Goal: Task Accomplishment & Management: Complete application form

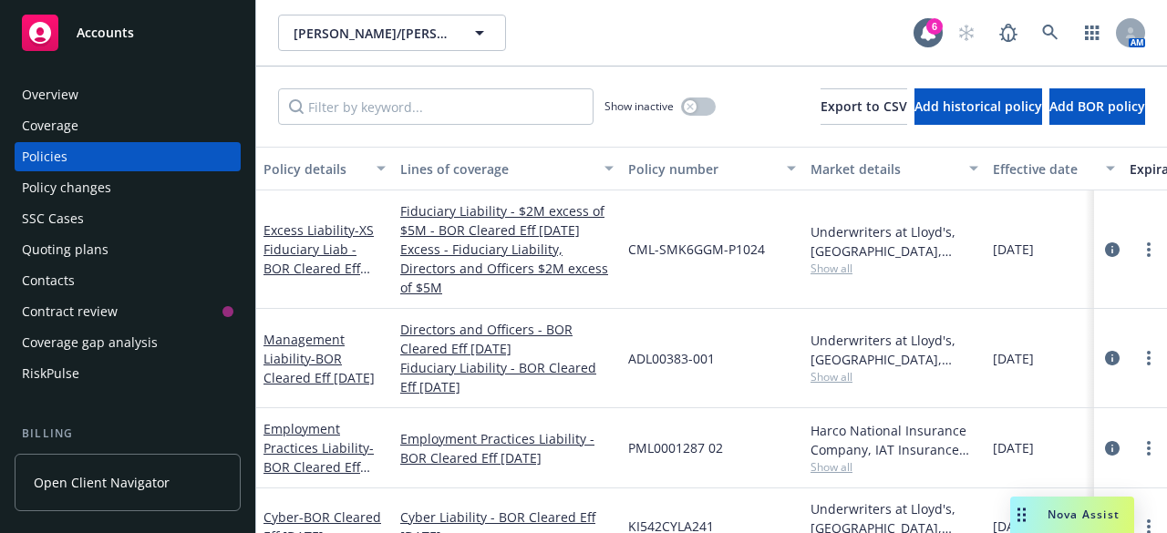
click at [125, 22] on div "Accounts" at bounding box center [127, 33] width 211 height 36
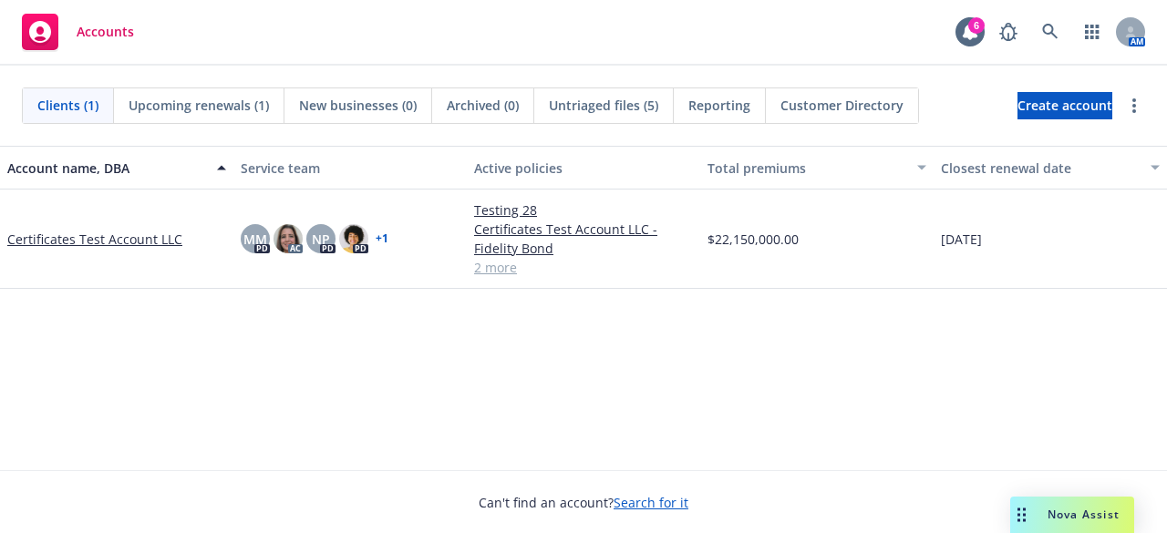
click at [74, 234] on link "Certificates Test Account LLC" at bounding box center [94, 239] width 175 height 19
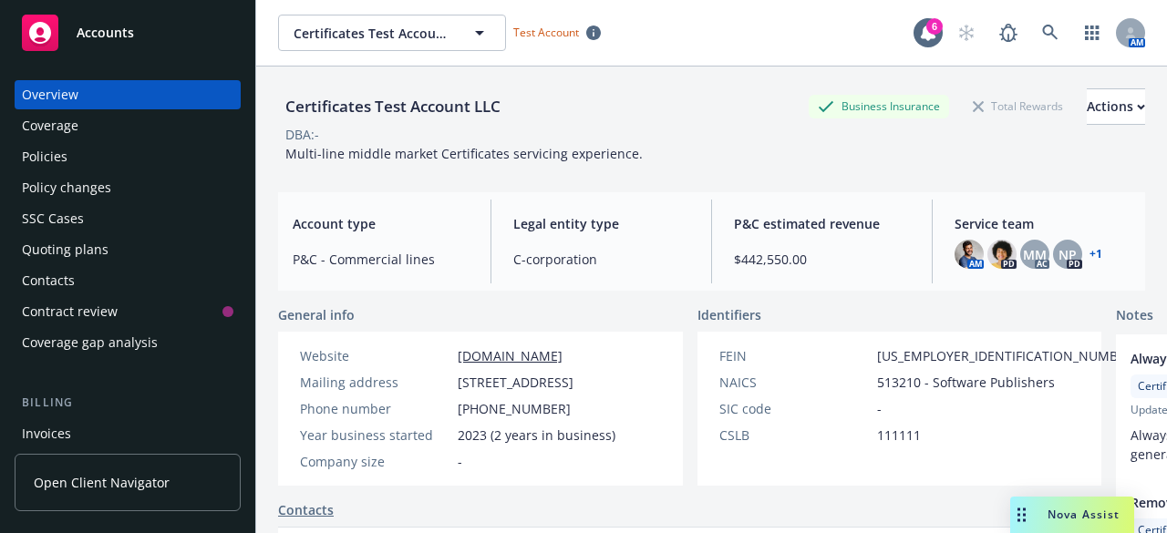
click at [93, 177] on div "Policy changes" at bounding box center [66, 187] width 89 height 29
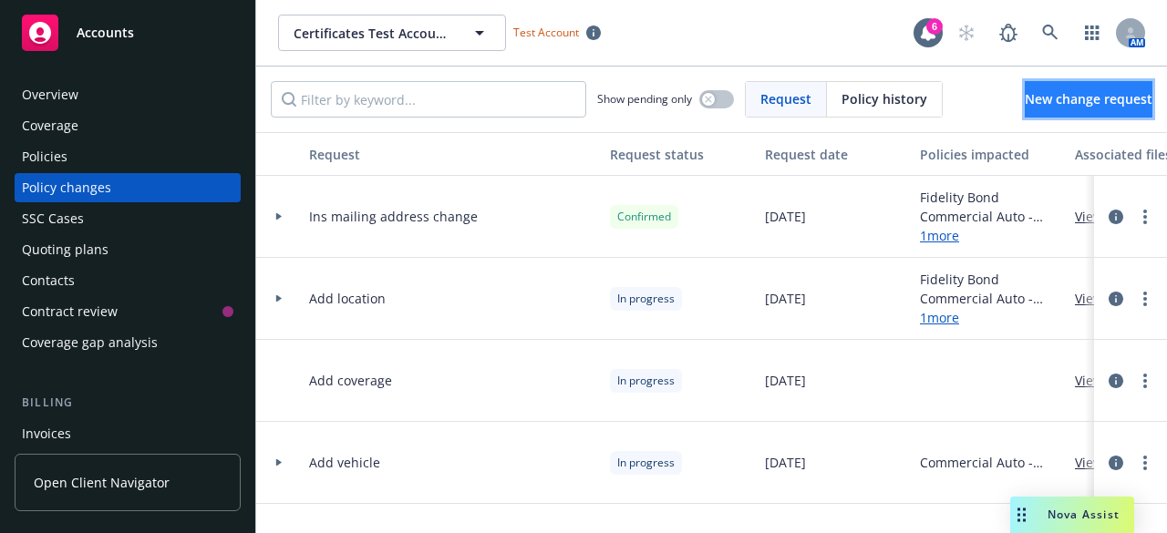
click at [1024, 95] on span "New change request" at bounding box center [1088, 98] width 128 height 17
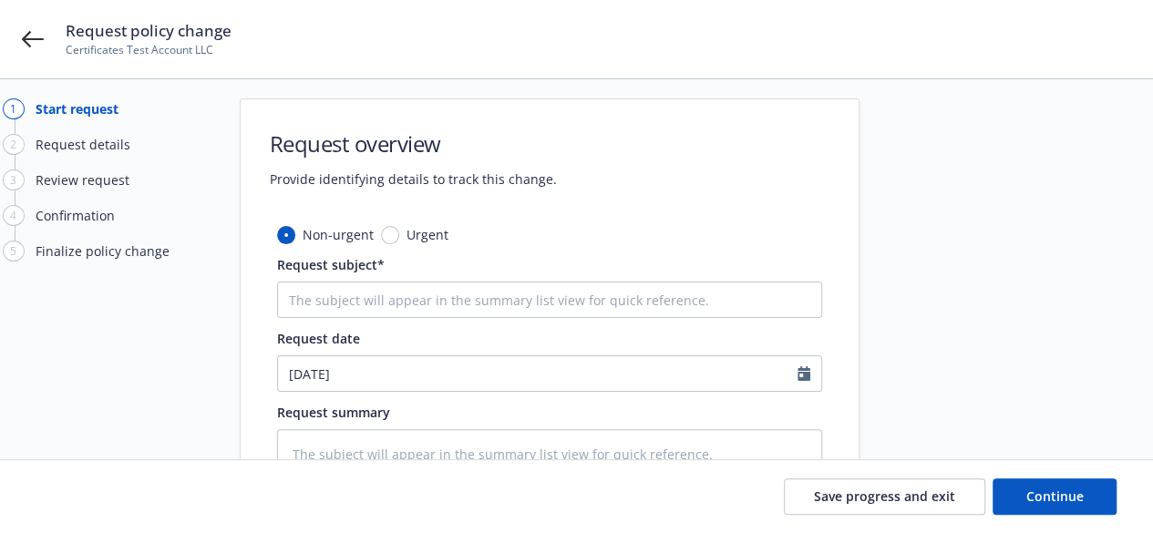
scroll to position [24, 0]
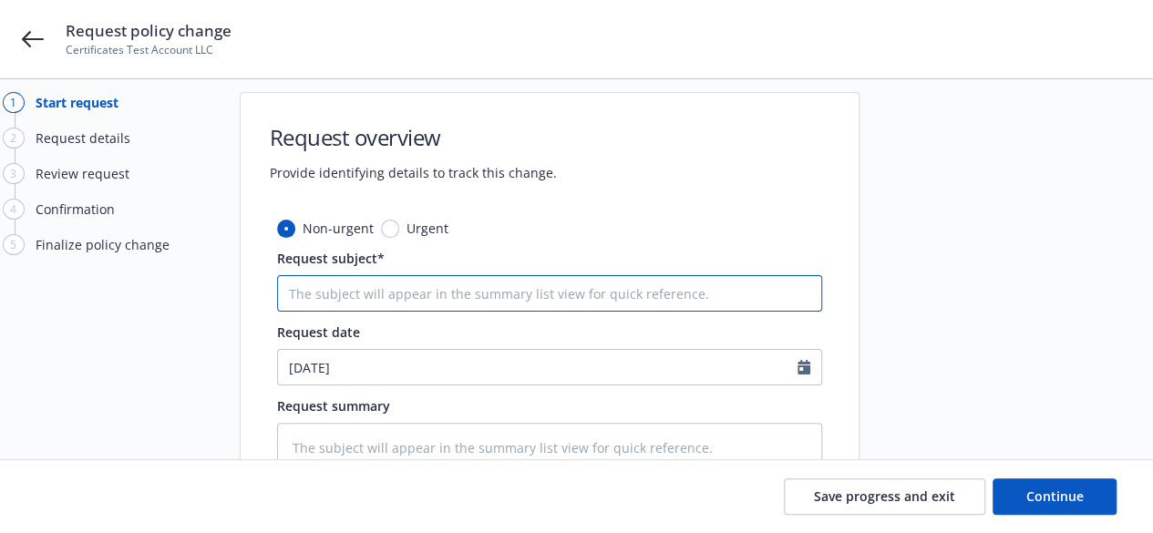
click at [469, 302] on input "Request subject*" at bounding box center [549, 293] width 545 height 36
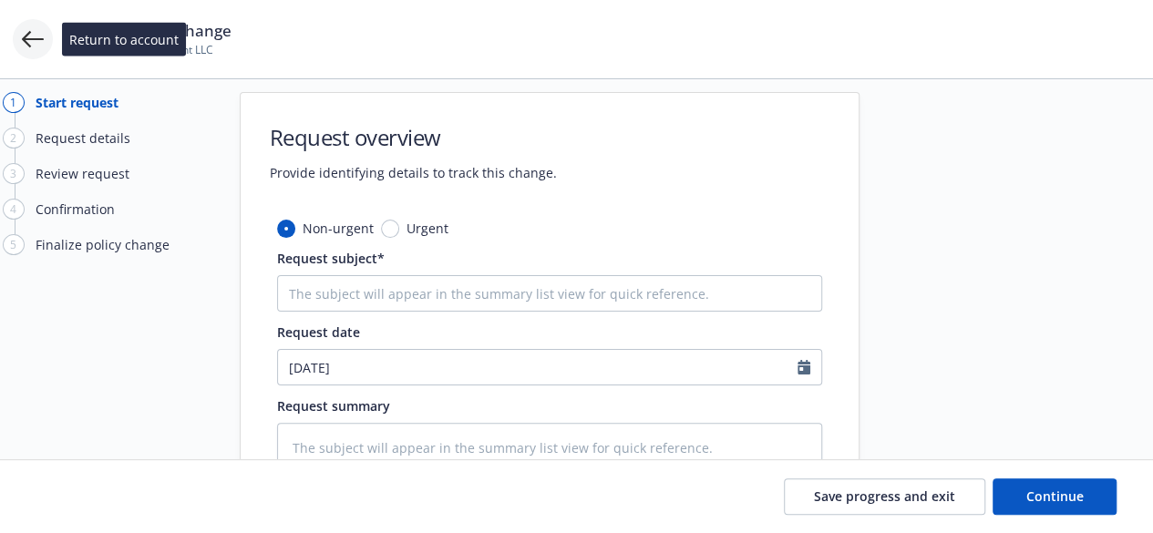
click at [24, 36] on icon at bounding box center [33, 39] width 22 height 22
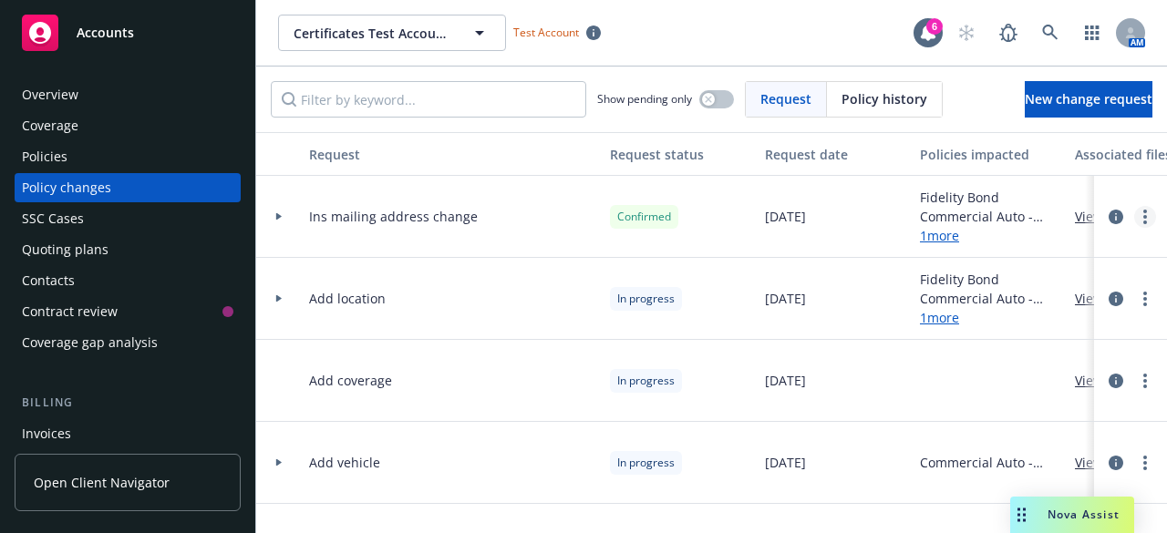
click at [1143, 218] on icon "more" at bounding box center [1145, 217] width 4 height 15
click at [1035, 109] on link "New change request" at bounding box center [1088, 99] width 128 height 36
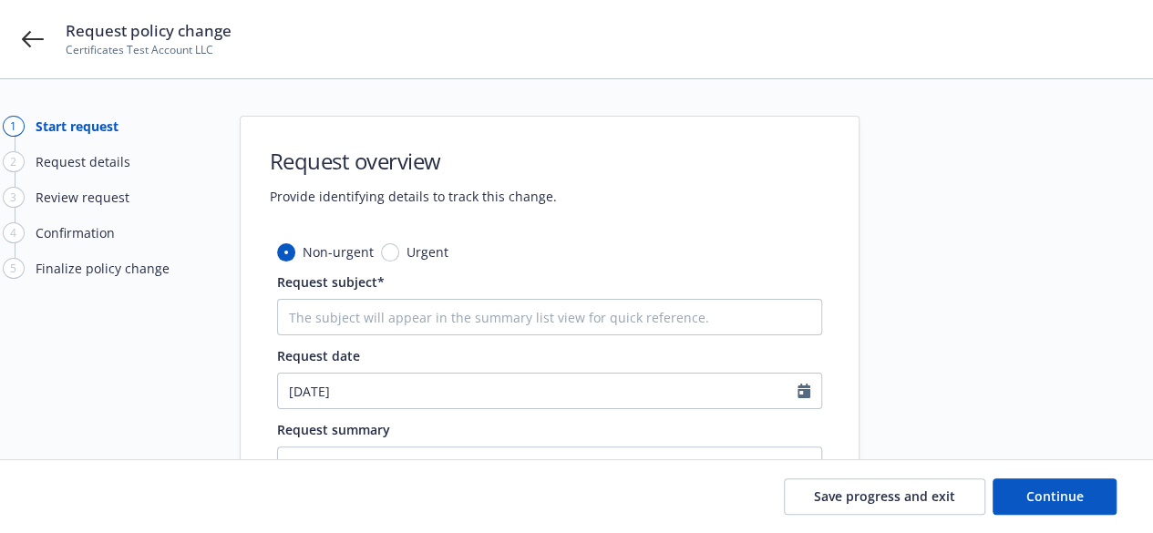
type textarea "x"
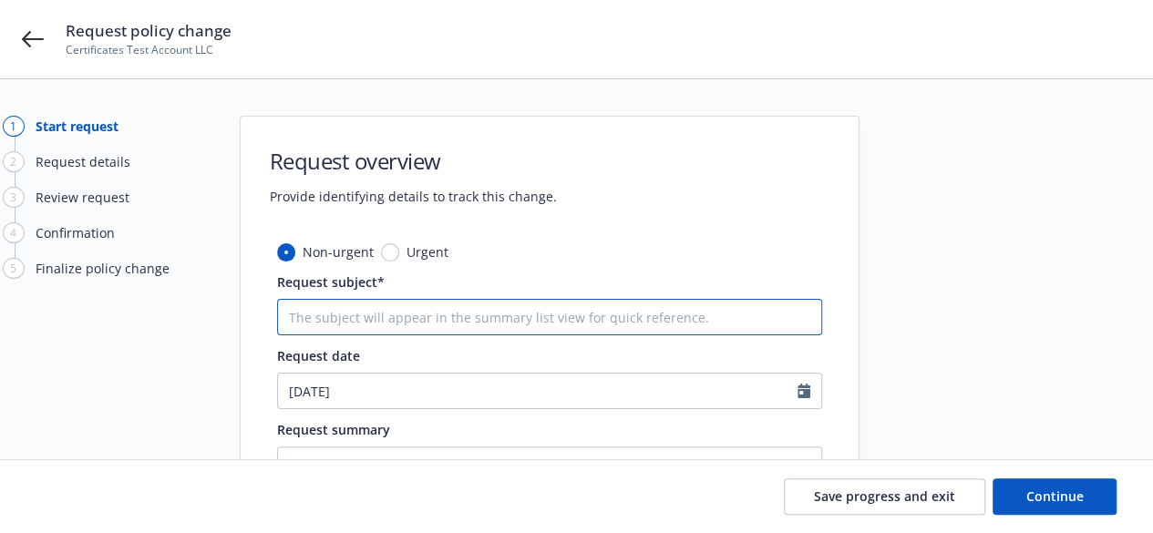
click at [418, 316] on input "Request subject*" at bounding box center [549, 317] width 545 height 36
type input "Audit"
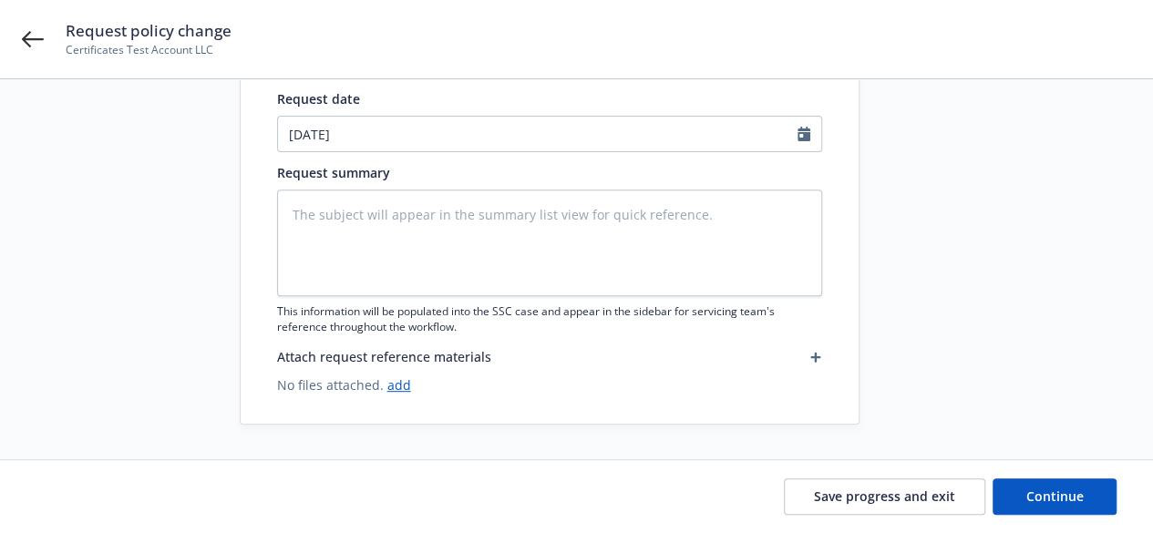
scroll to position [183, 0]
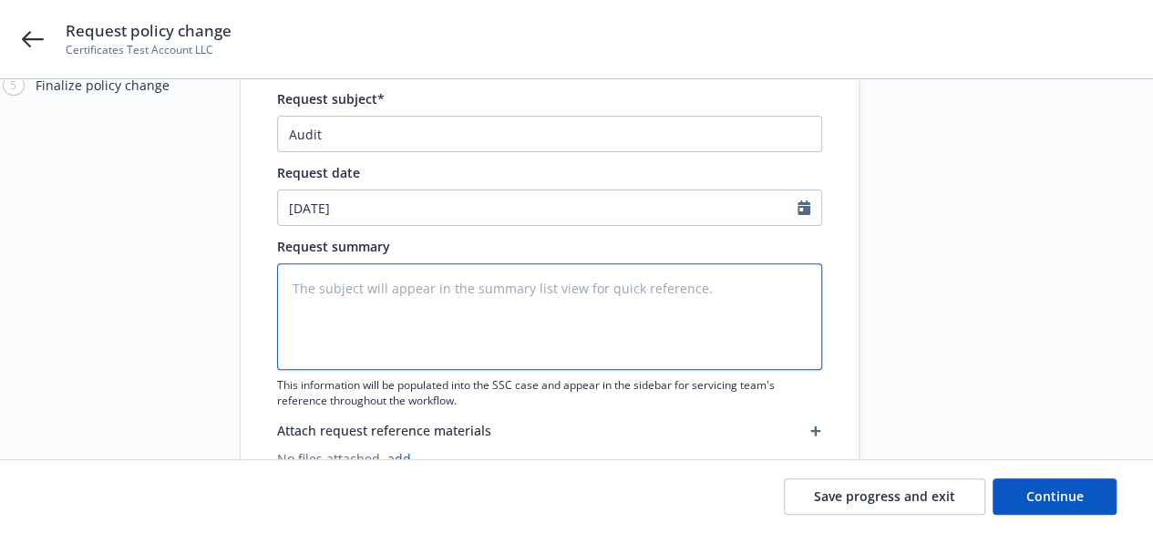
click at [496, 313] on textarea at bounding box center [549, 316] width 545 height 107
type textarea "x"
type textarea "te"
type textarea "x"
type textarea "test"
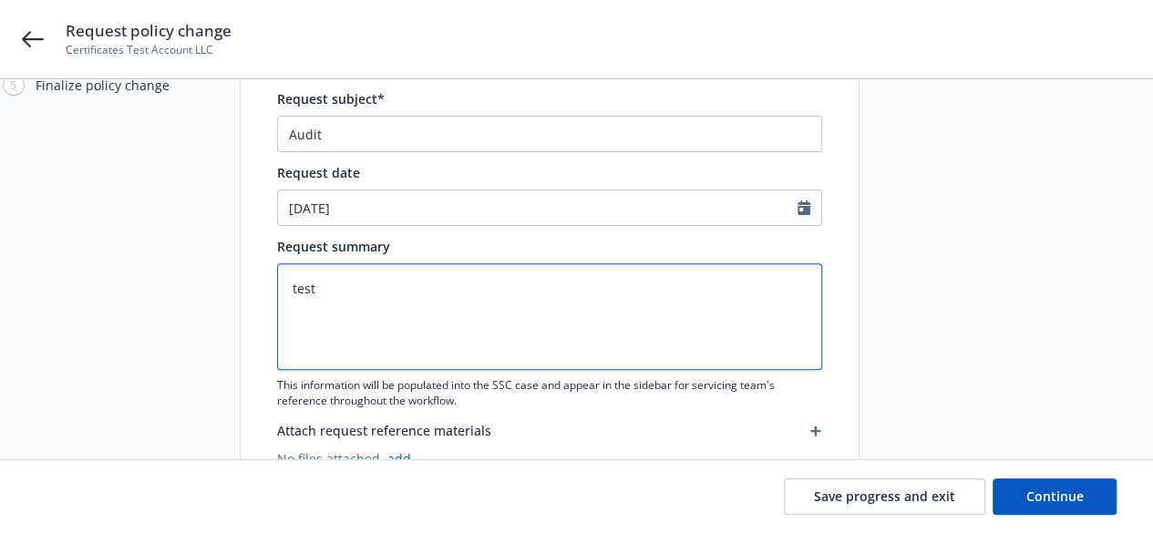
type textarea "x"
type textarea "testi"
type textarea "x"
type textarea "testin"
type textarea "x"
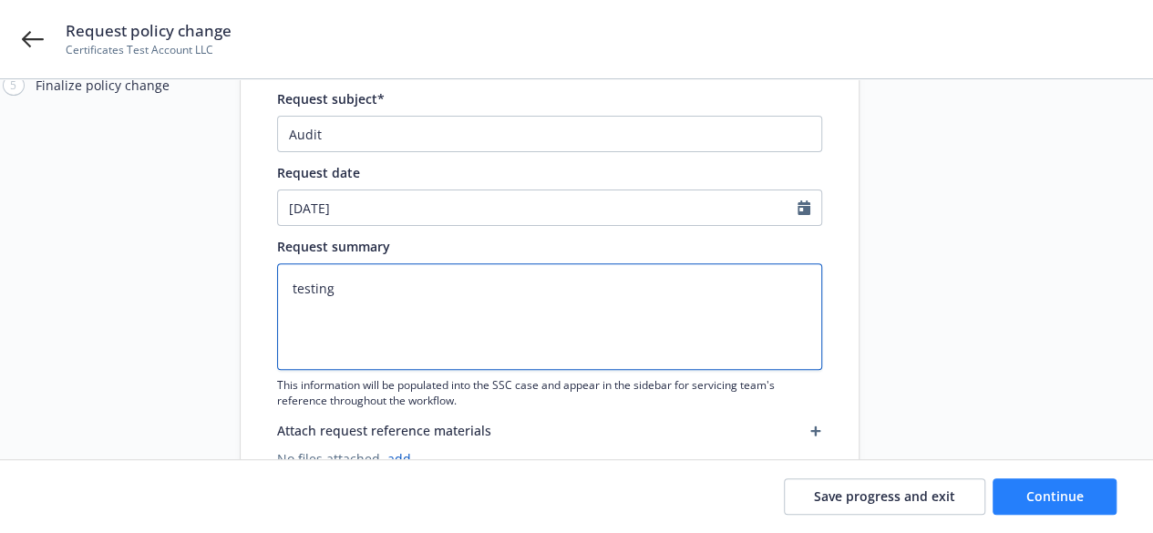
type textarea "testing"
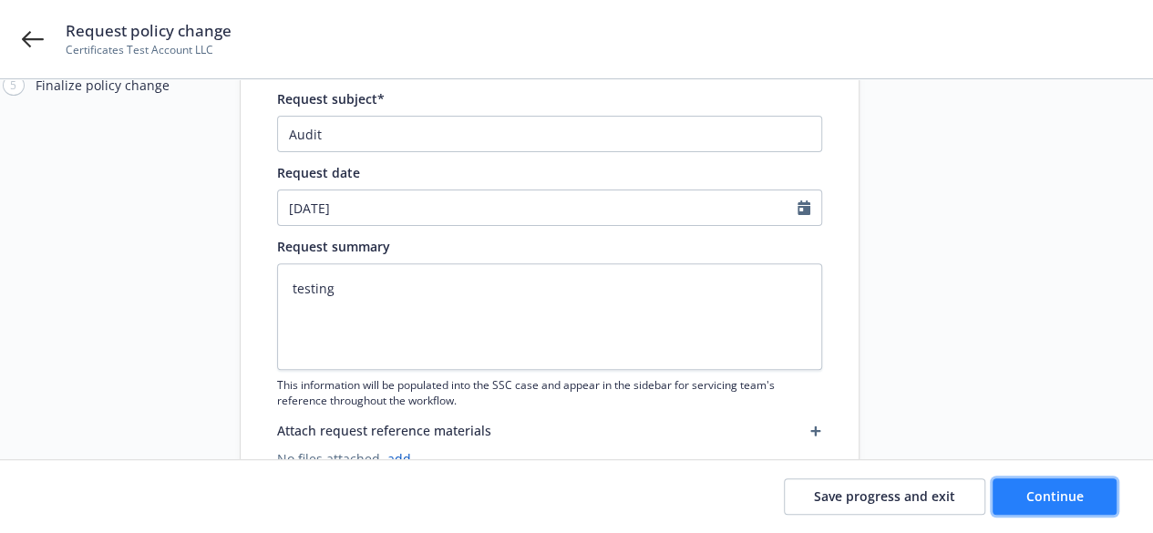
click at [1073, 509] on button "Continue" at bounding box center [1055, 497] width 124 height 36
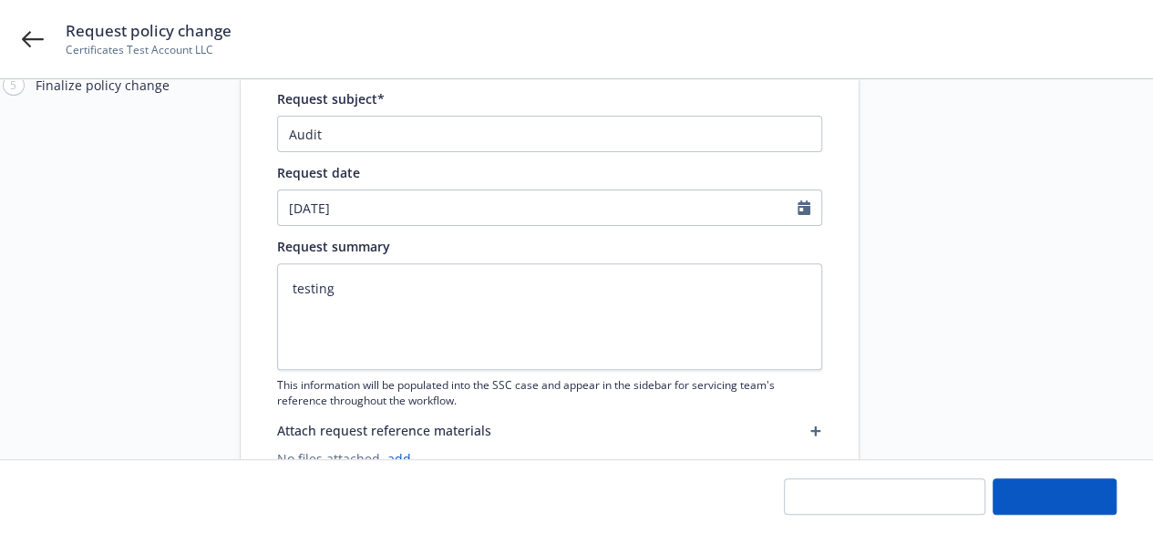
type textarea "x"
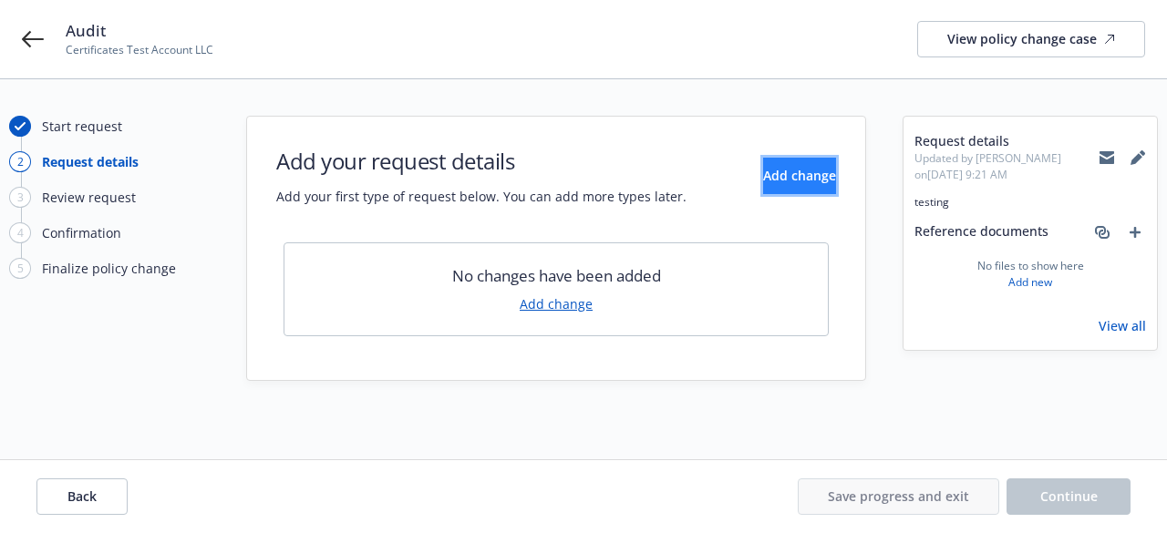
click at [764, 183] on span "Add change" at bounding box center [799, 175] width 73 height 17
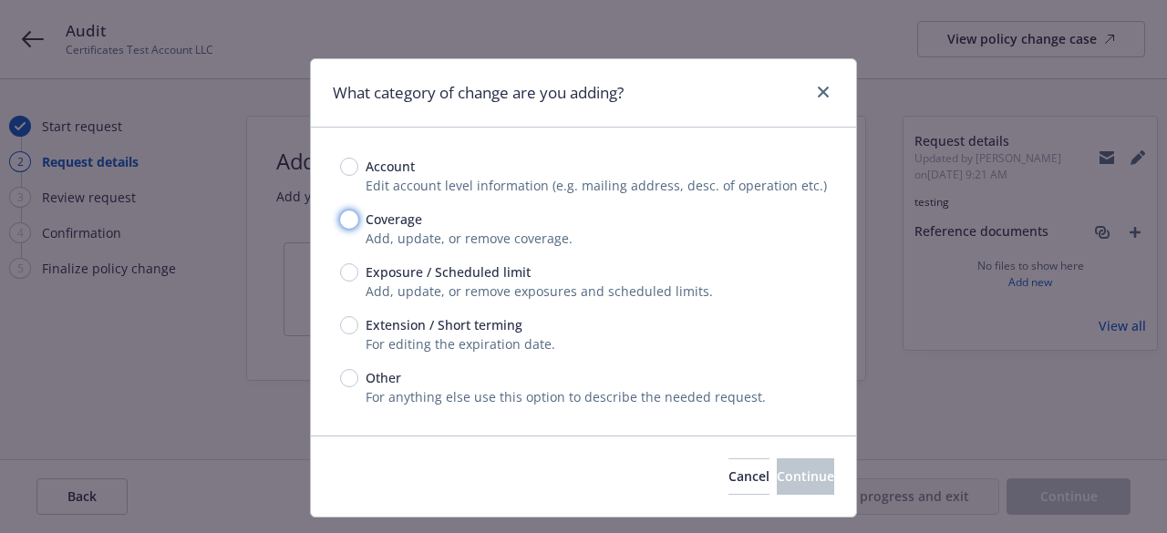
click at [342, 226] on input "Coverage" at bounding box center [349, 220] width 18 height 18
radio input "true"
click at [777, 479] on button "Continue" at bounding box center [805, 476] width 57 height 36
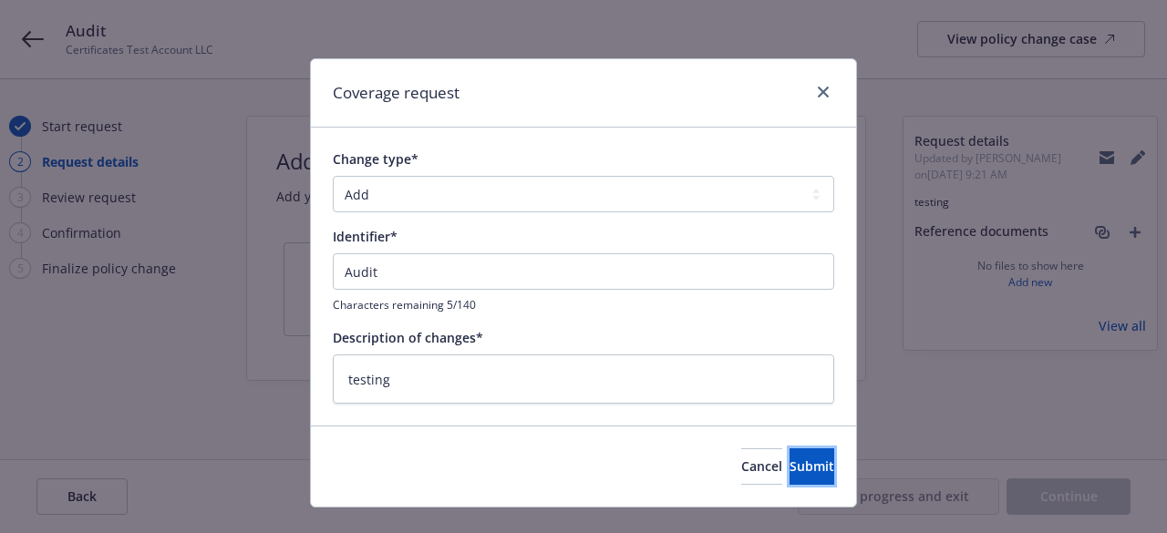
click at [789, 479] on button "Submit" at bounding box center [811, 466] width 45 height 36
type textarea "x"
